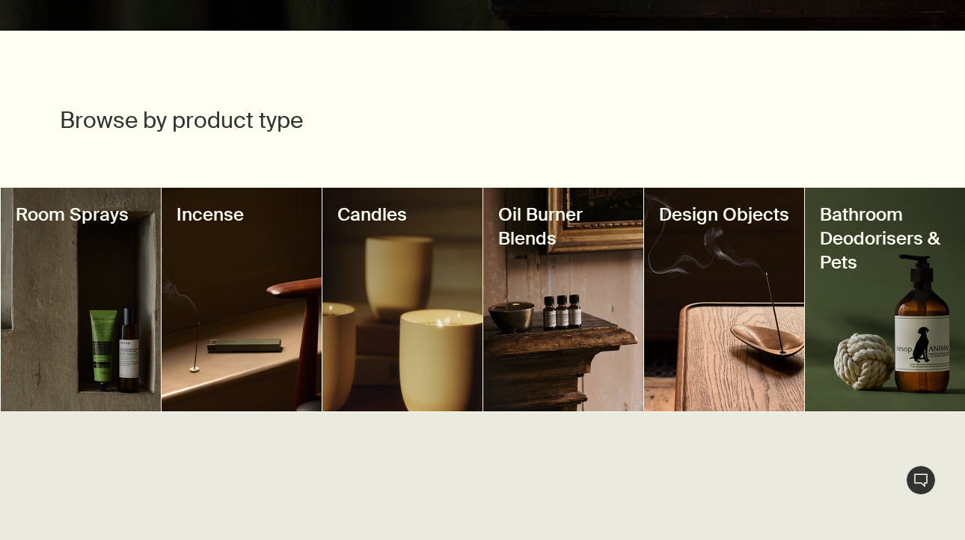
click at [483, 320] on div at bounding box center [563, 300] width 160 height 224
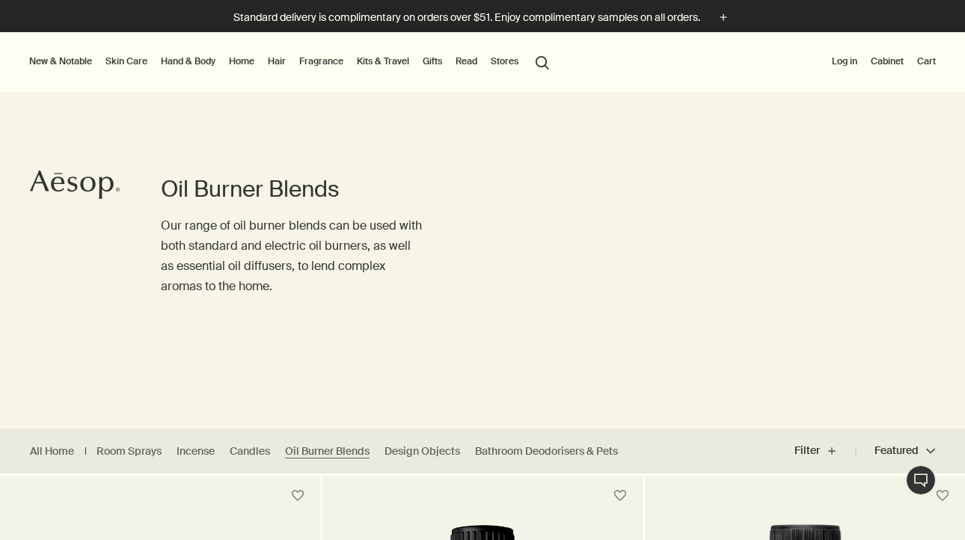
click at [233, 61] on link "Home" at bounding box center [241, 61] width 31 height 18
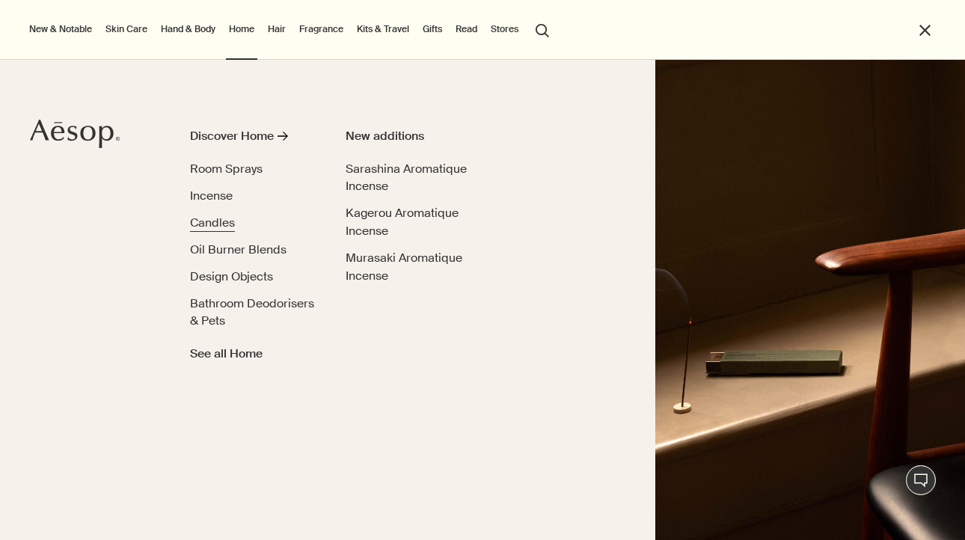
click at [227, 227] on span "Candles" at bounding box center [212, 223] width 45 height 16
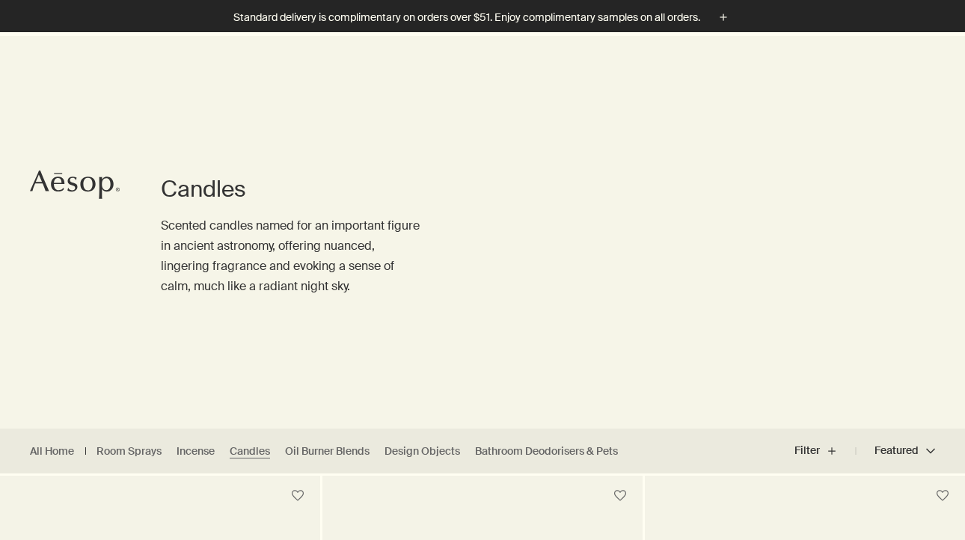
scroll to position [309, 0]
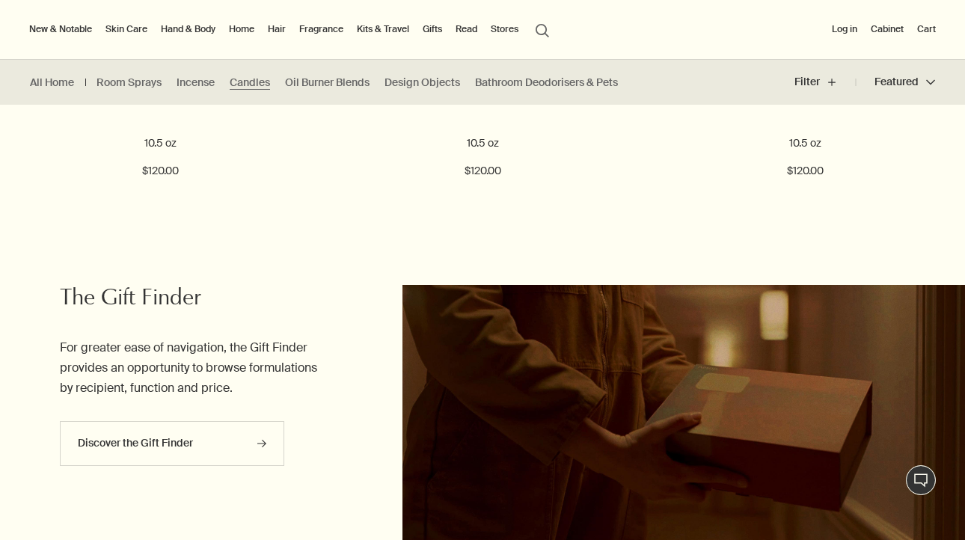
scroll to position [775, 0]
